Goal: Navigation & Orientation: Find specific page/section

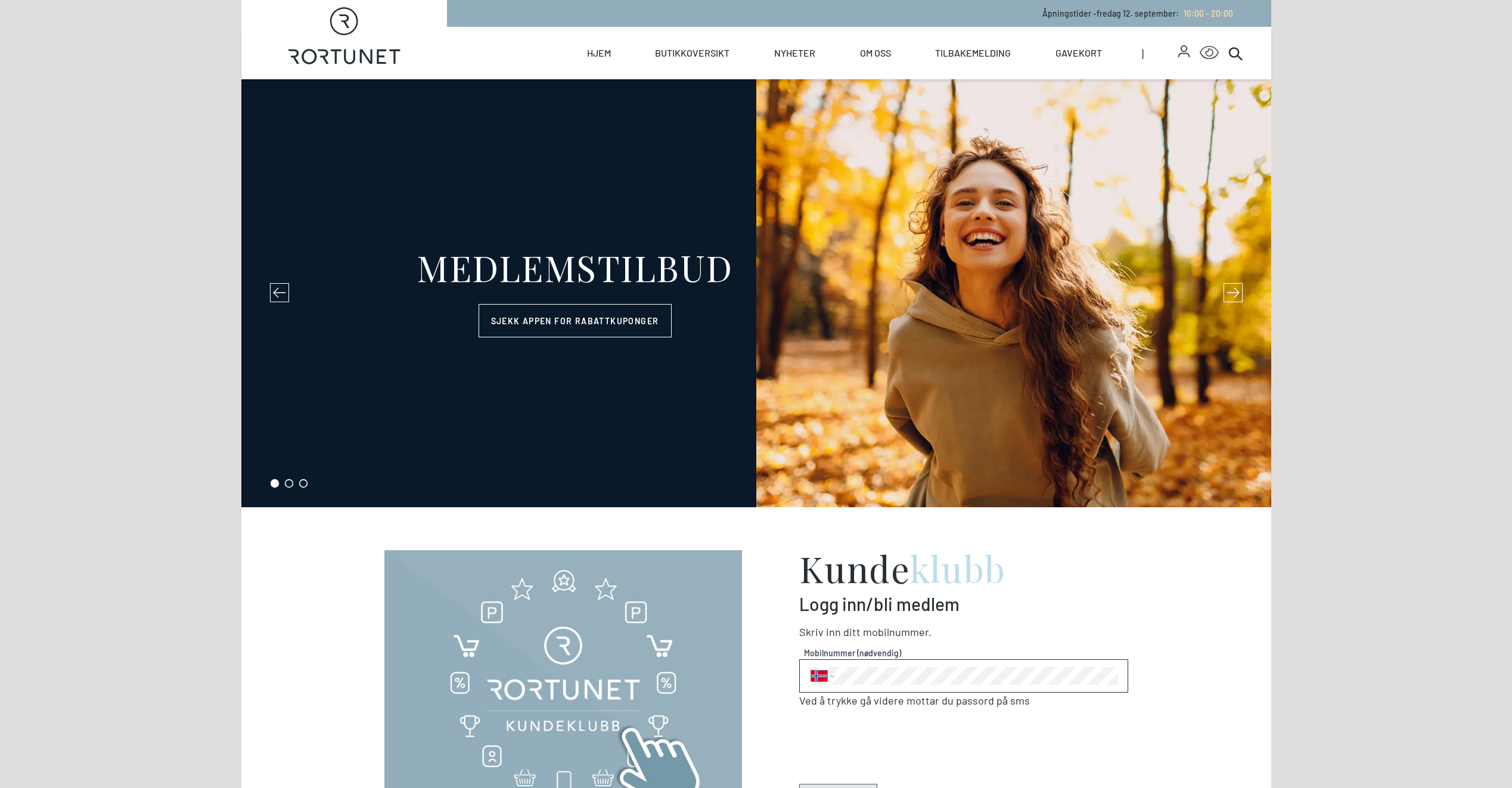
select select "NO"
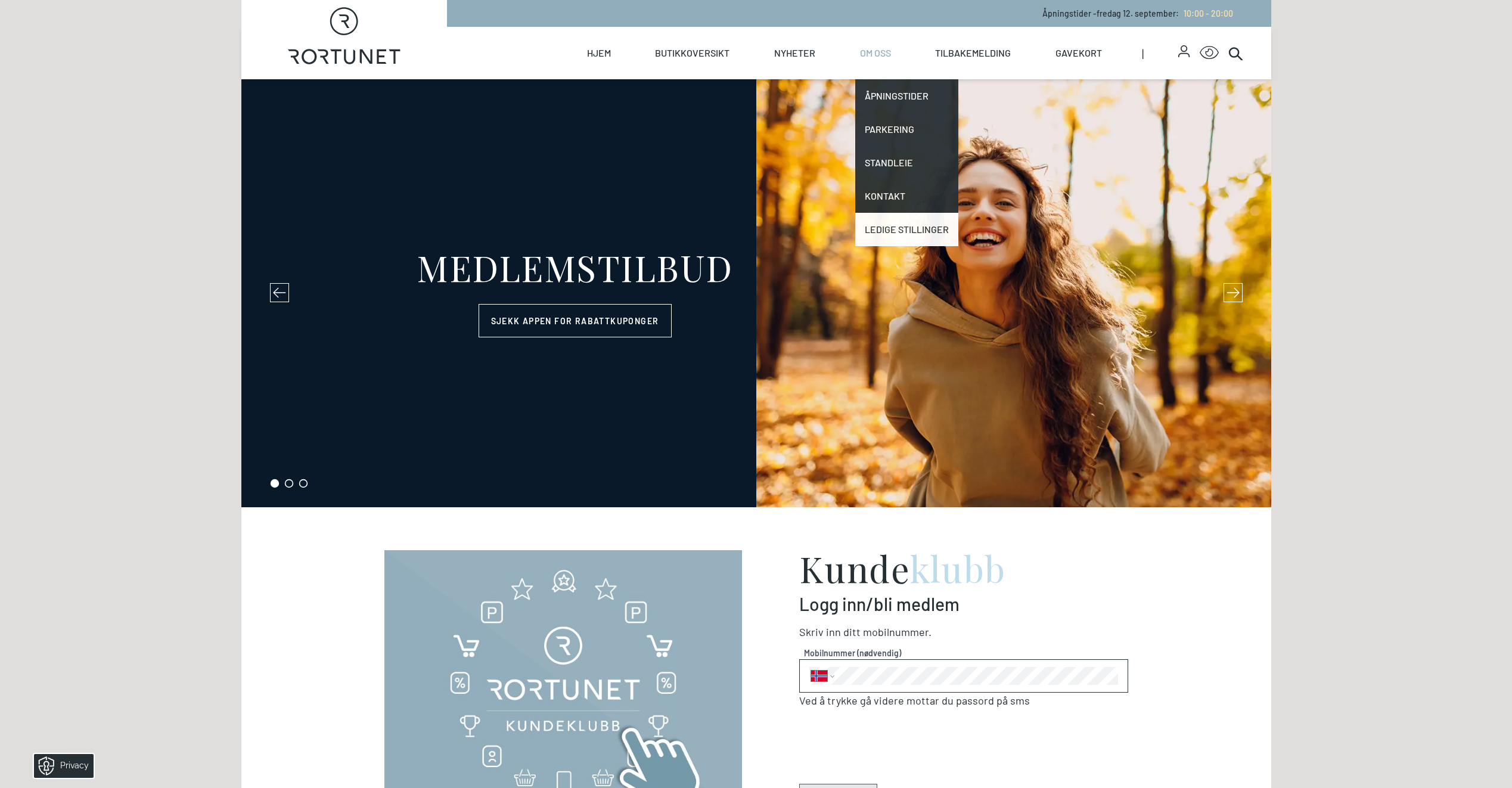
click at [903, 226] on link "Ledige stillinger" at bounding box center [907, 230] width 103 height 33
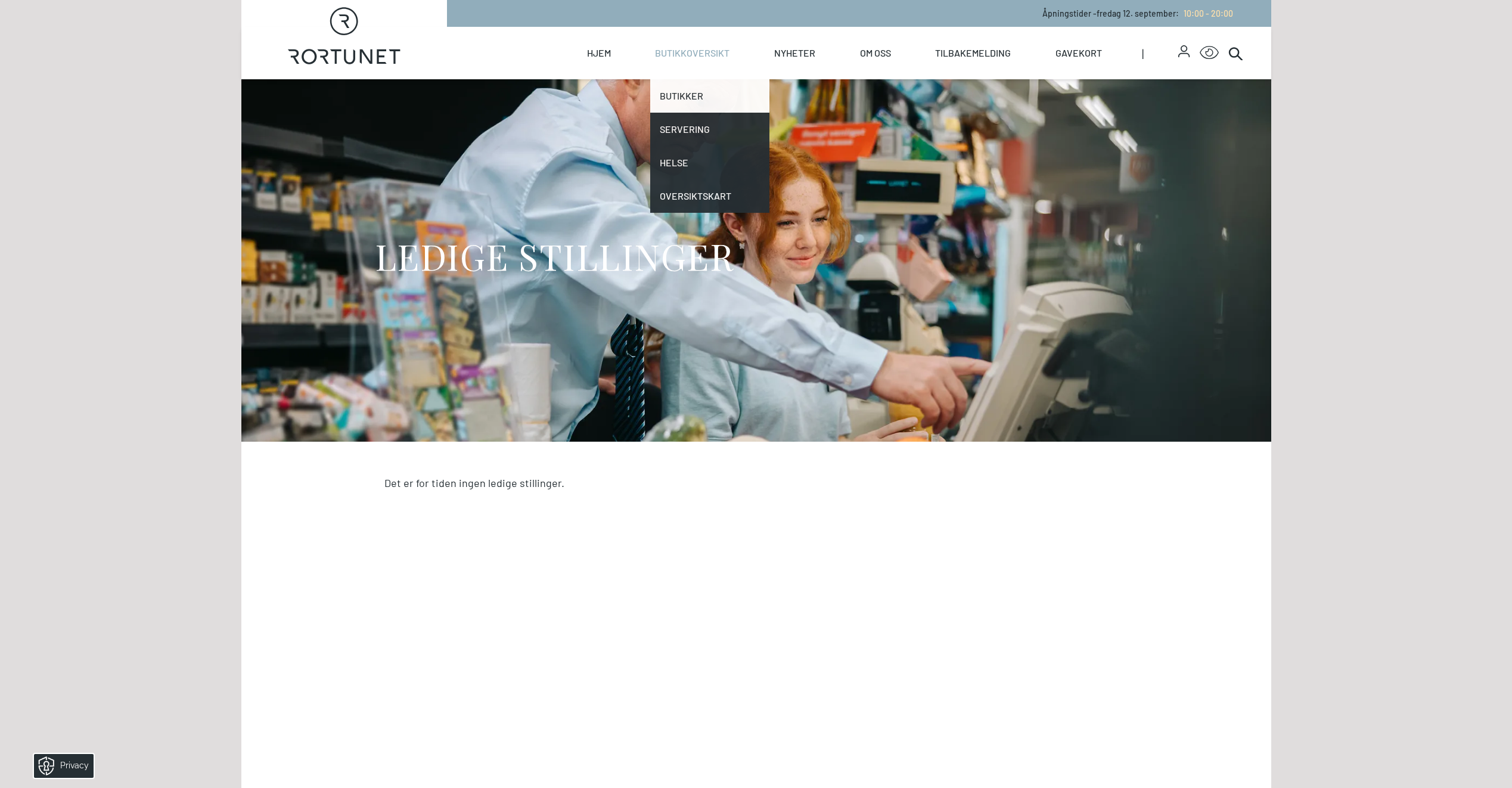
click at [671, 100] on link "Butikker" at bounding box center [710, 96] width 119 height 33
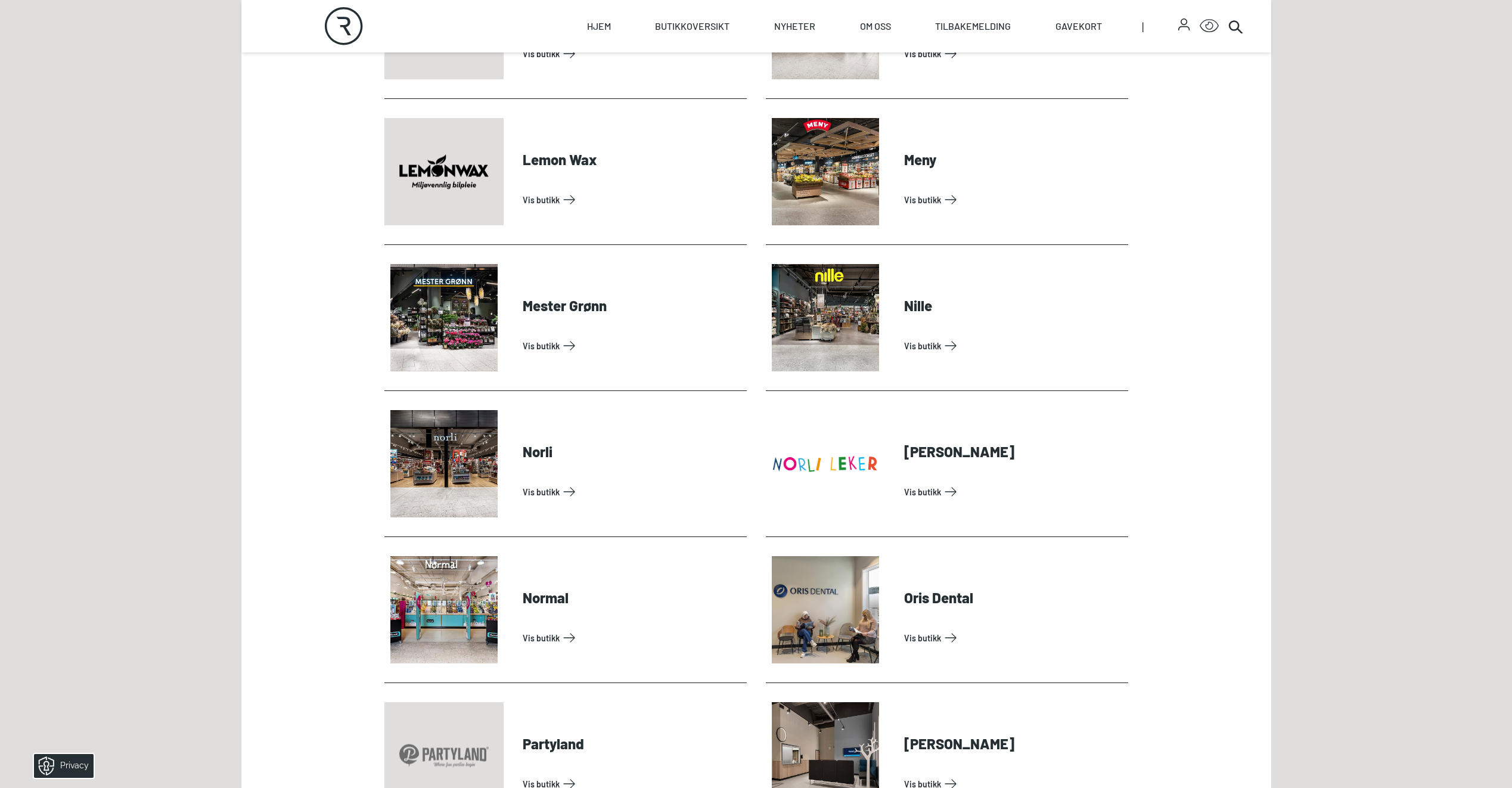
scroll to position [2239, 0]
